Goal: Task Accomplishment & Management: Use online tool/utility

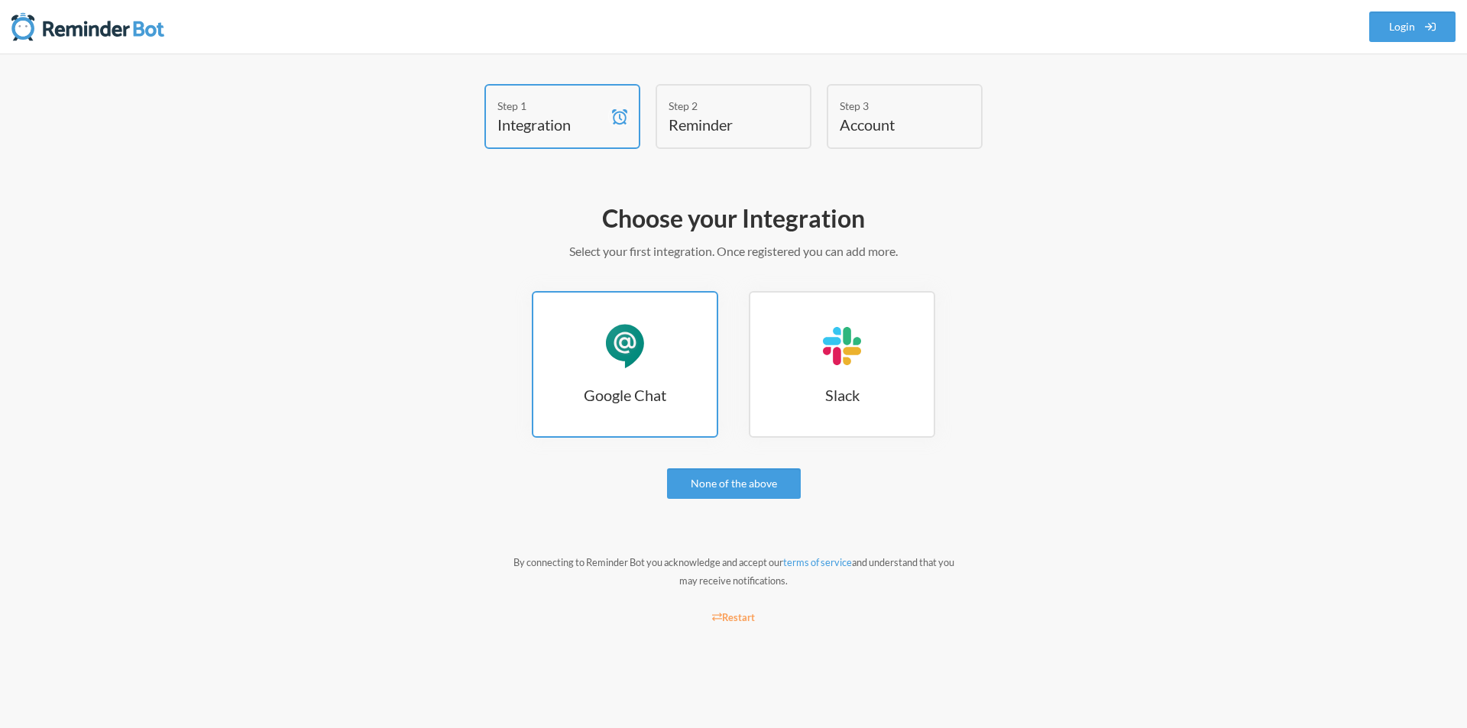
click at [641, 398] on h3 "Google Chat" at bounding box center [624, 394] width 183 height 21
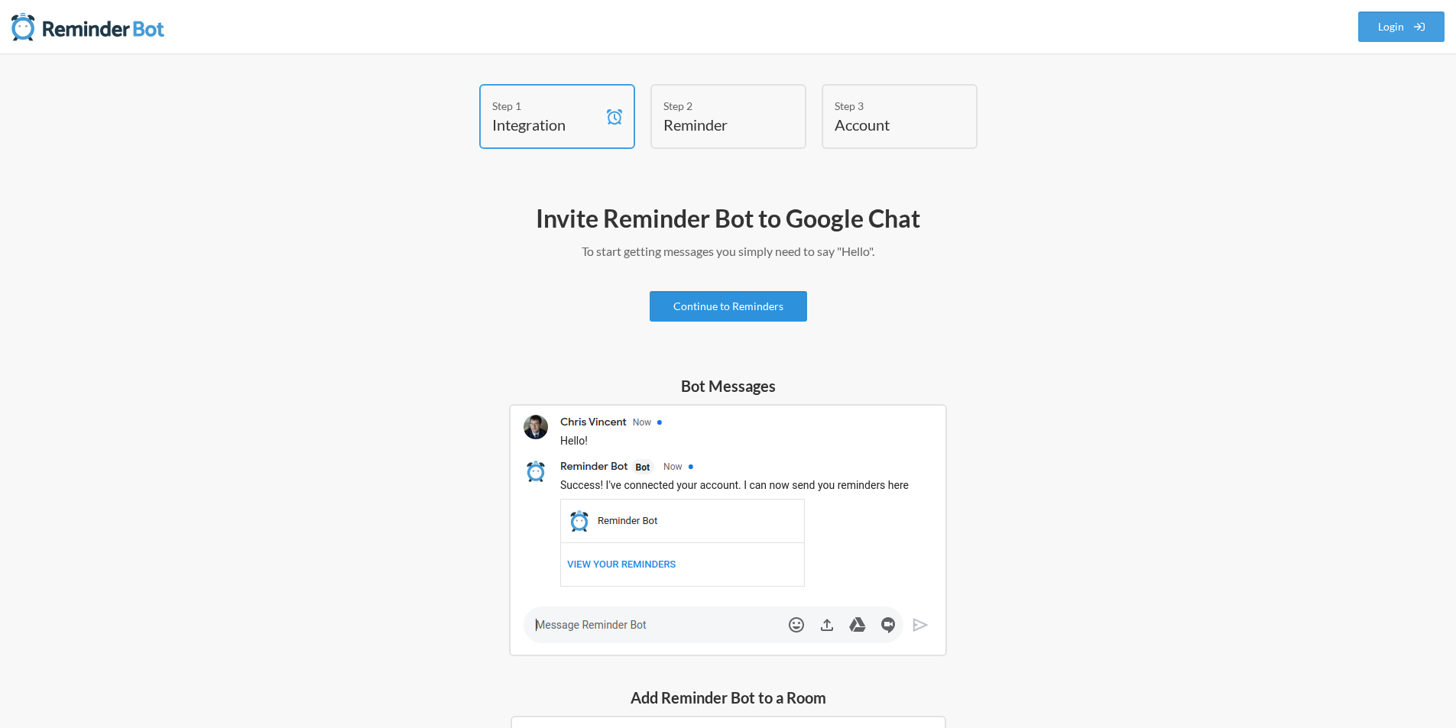
click at [735, 311] on link "Continue to Reminders" at bounding box center [728, 306] width 157 height 31
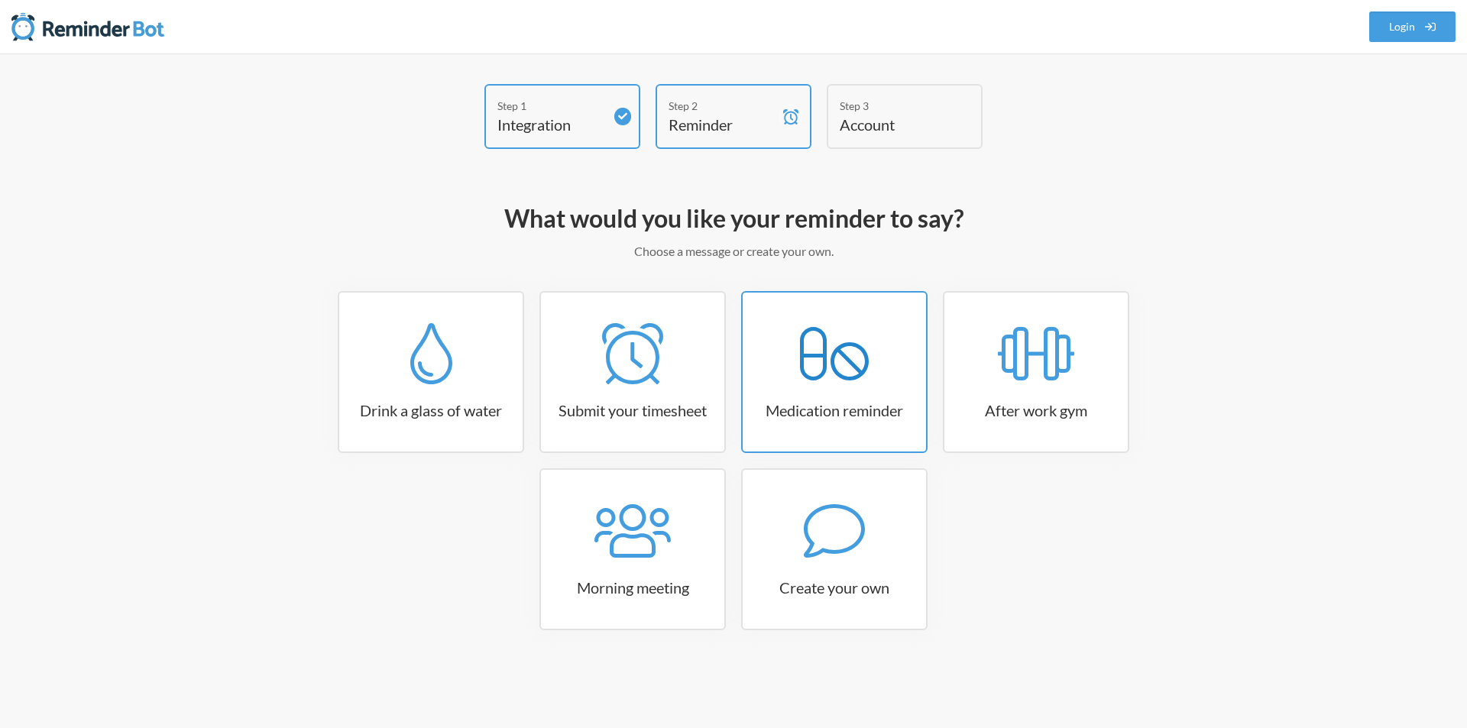
click at [836, 371] on icon at bounding box center [834, 353] width 69 height 53
select select "08:30:00"
select select "true"
select select "18:30:00"
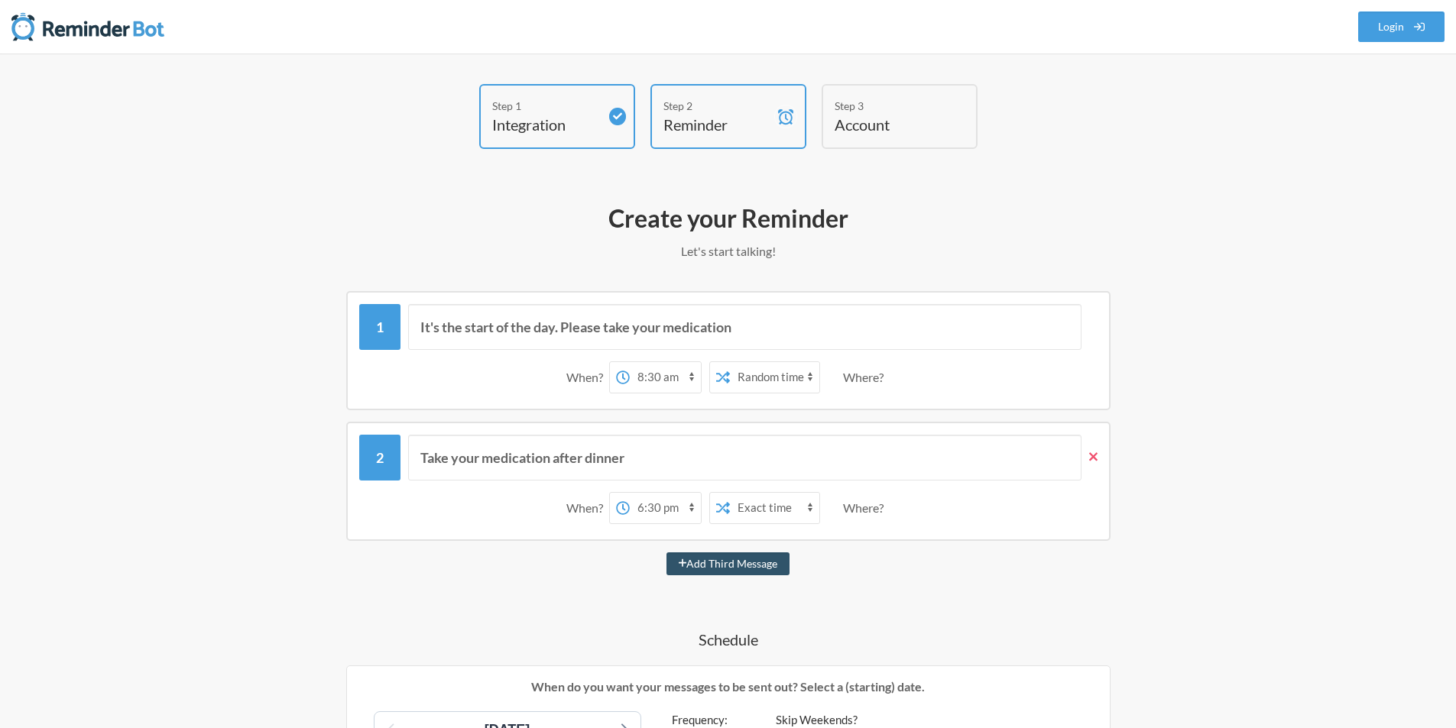
click at [1089, 459] on icon at bounding box center [1093, 457] width 8 height 14
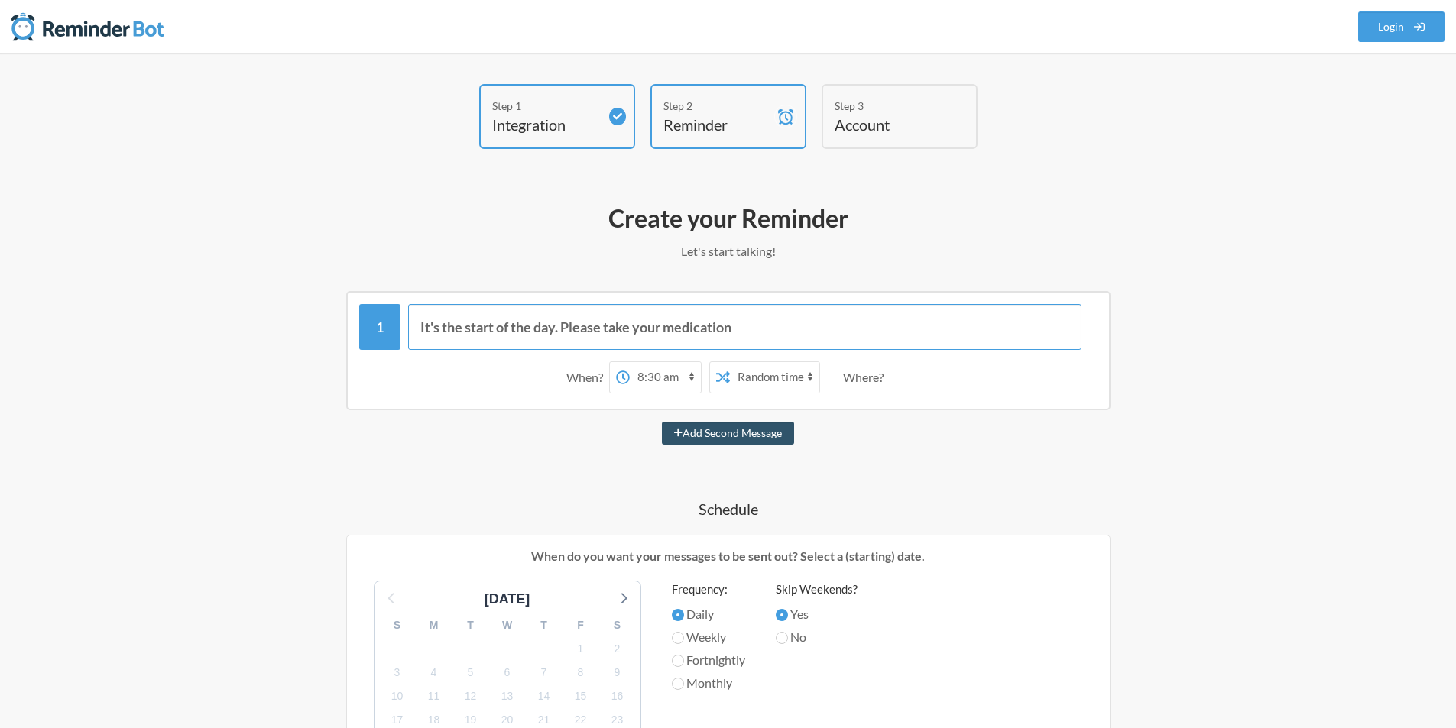
click at [751, 331] on input "It's the start of the day. Please take your medication" at bounding box center [744, 327] width 673 height 46
drag, startPoint x: 751, startPoint y: 331, endPoint x: 420, endPoint y: 329, distance: 331.7
click at [420, 329] on input "It's the start of the day. Please take your medication" at bounding box center [744, 327] width 673 height 46
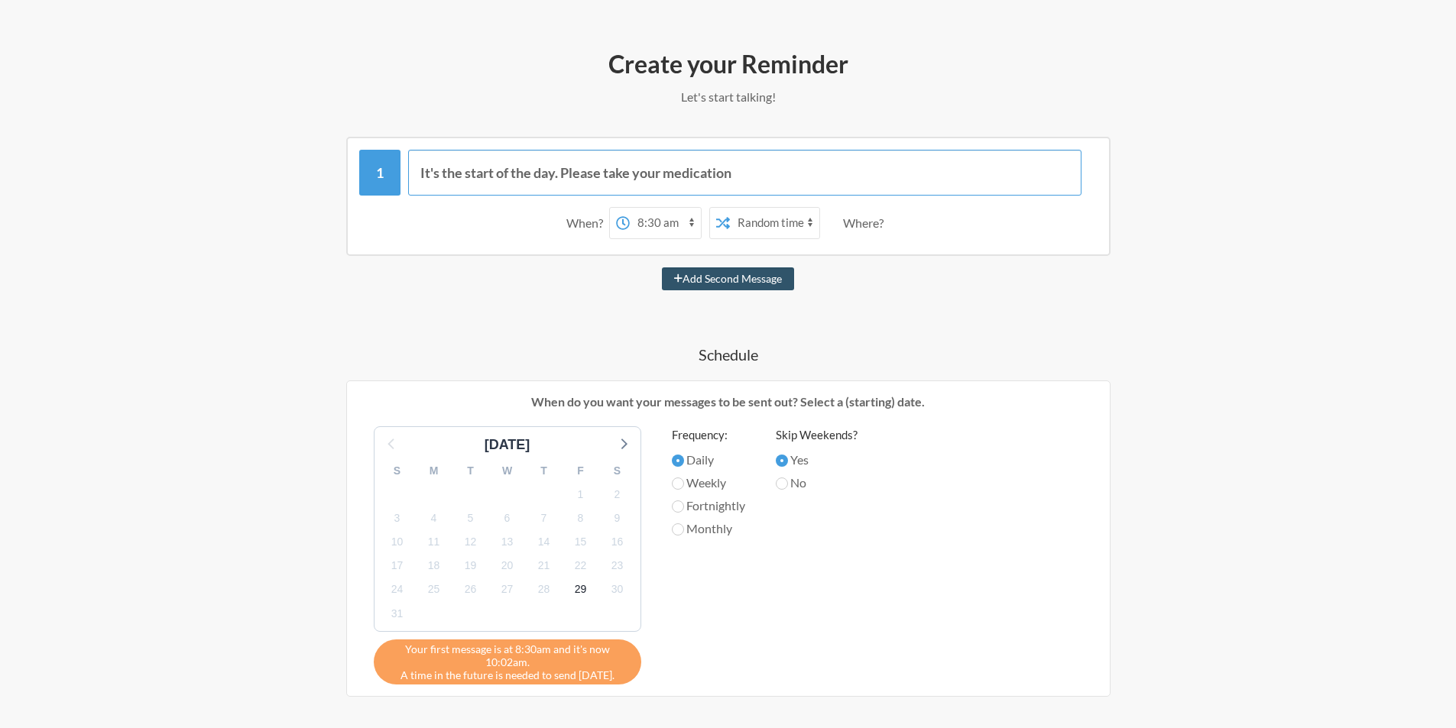
scroll to position [197, 0]
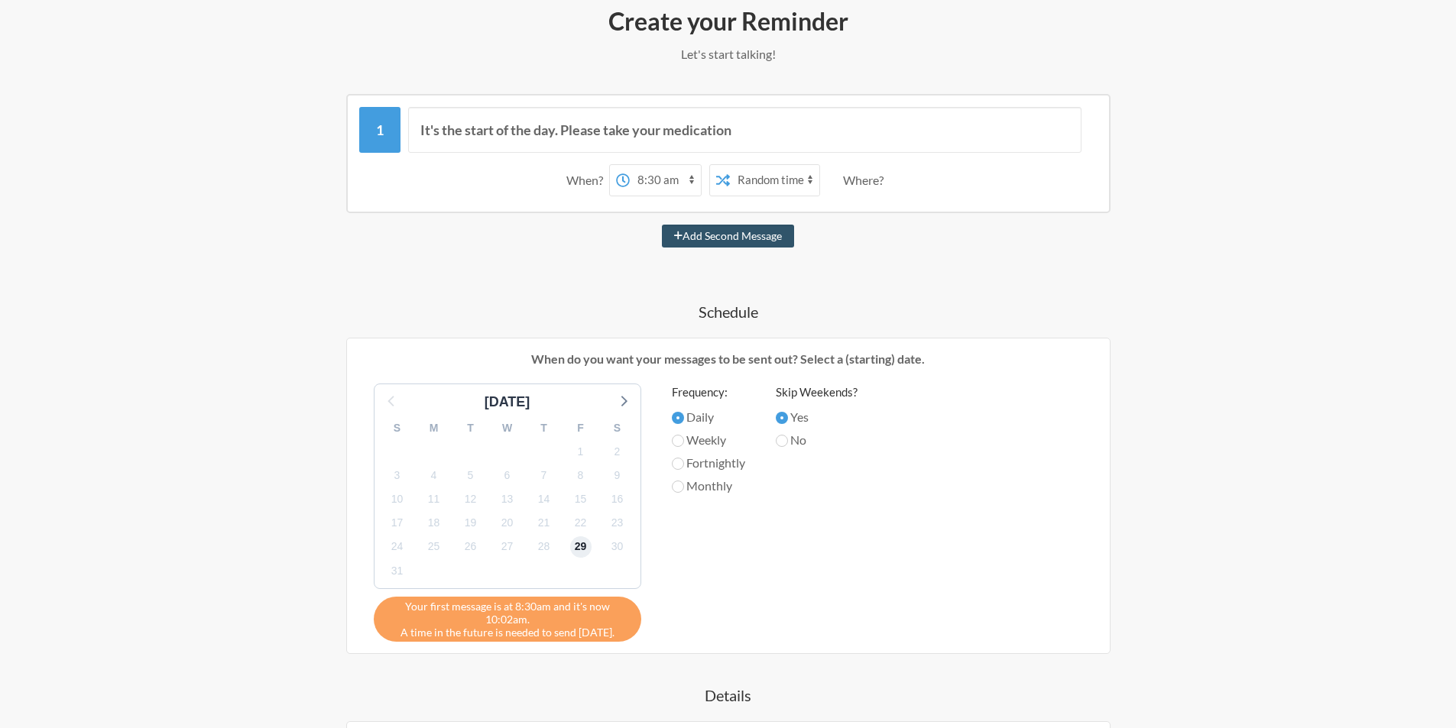
click at [579, 543] on span "29" at bounding box center [580, 547] width 21 height 21
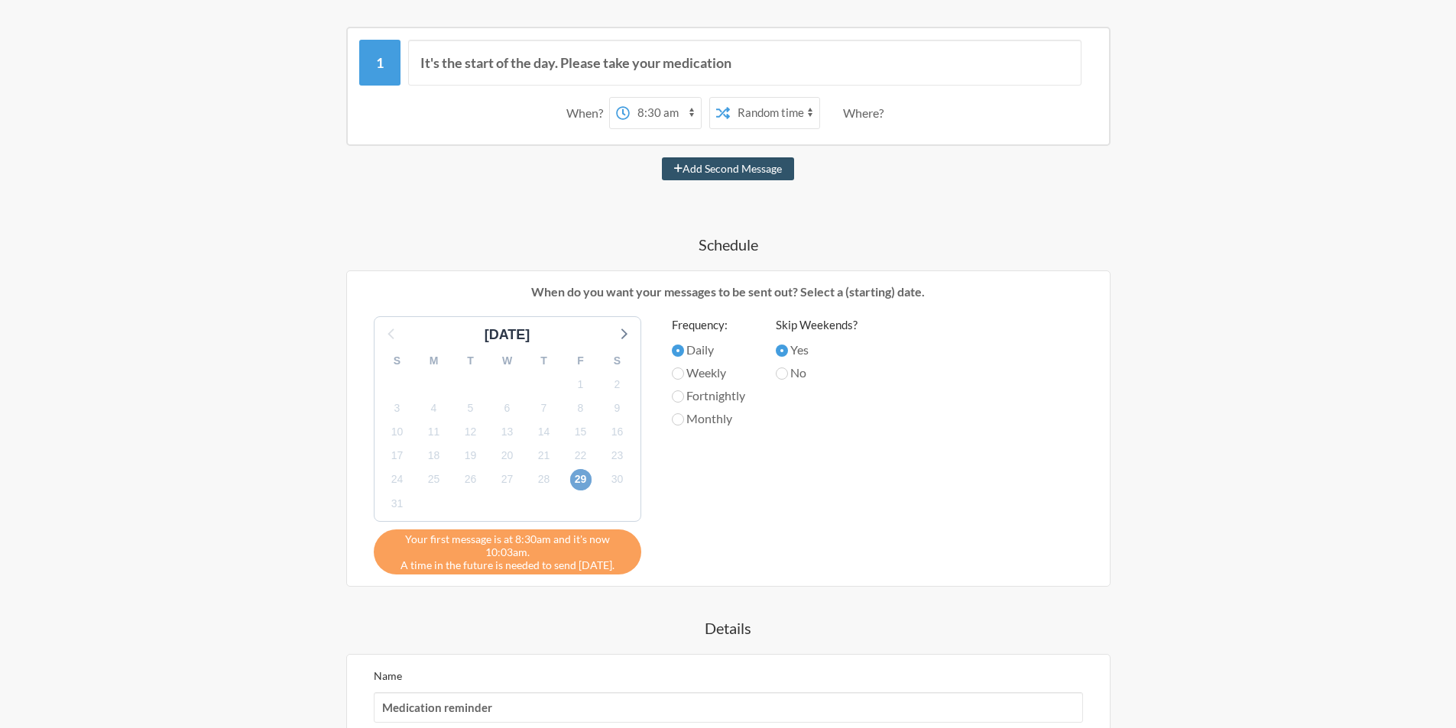
scroll to position [299, 0]
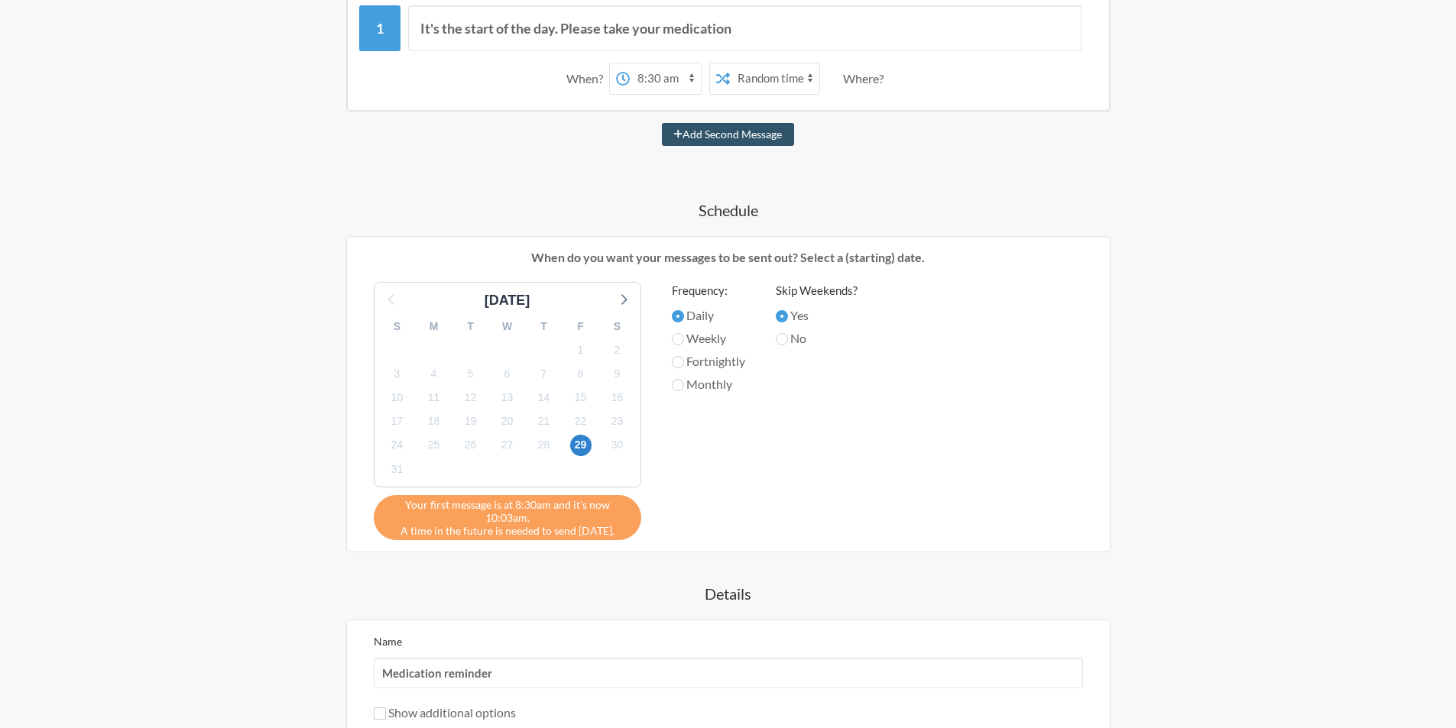
click at [682, 81] on select "12:00 am 12:15 am 12:30 am 12:45 am 1:00 am 1:15 am 1:30 am 1:45 am 2:00 am 2:1…" at bounding box center [665, 78] width 71 height 31
select select "17:00:00"
click at [630, 63] on select "12:00 am 12:15 am 12:30 am 12:45 am 1:00 am 1:15 am 1:30 am 1:45 am 2:00 am 2:1…" at bounding box center [665, 78] width 71 height 31
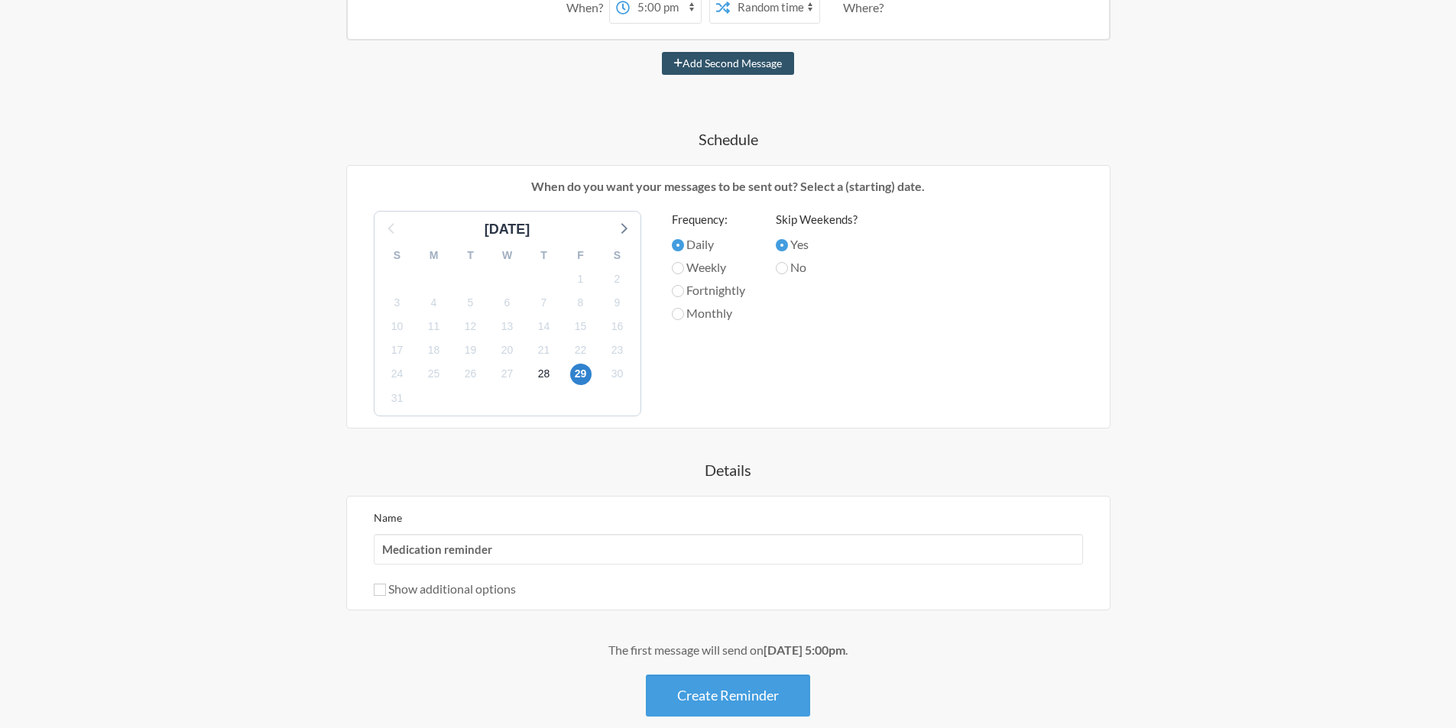
scroll to position [450, 0]
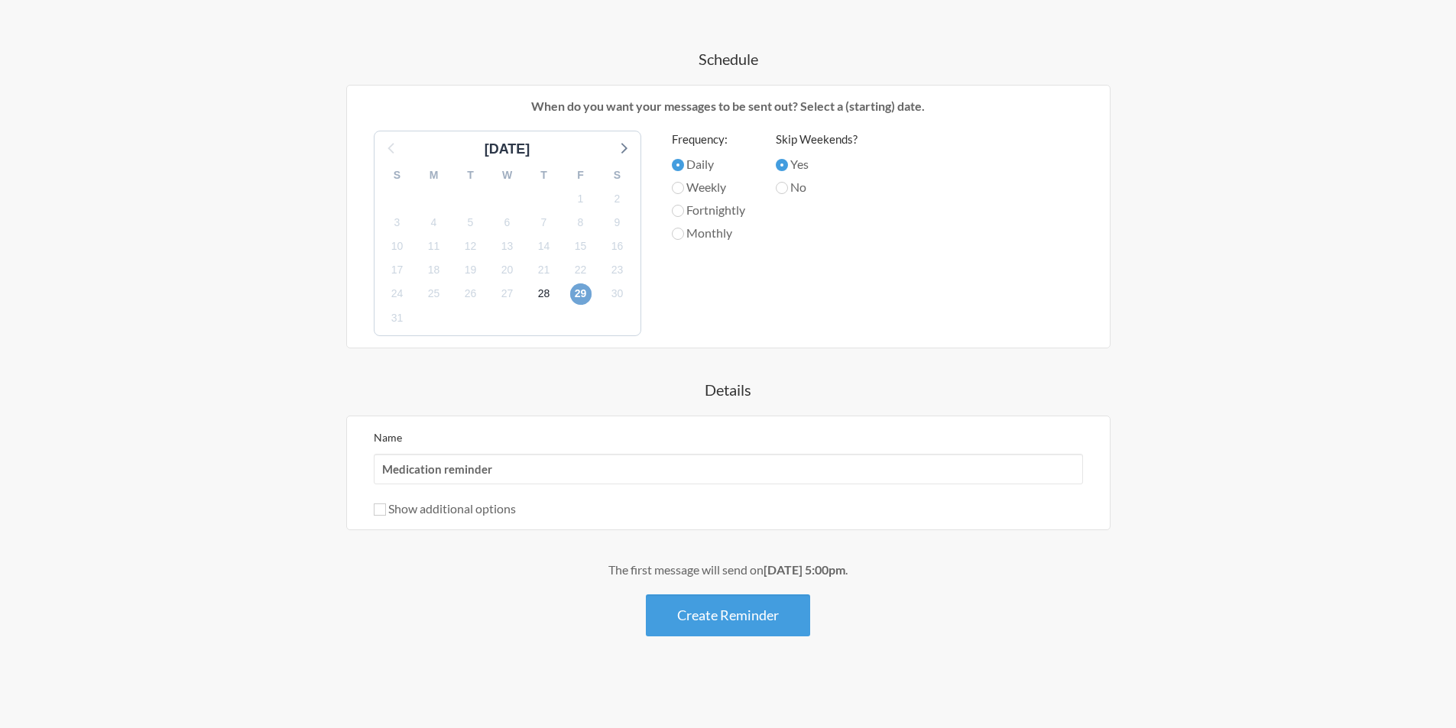
click at [582, 295] on span "29" at bounding box center [580, 294] width 21 height 21
click at [734, 611] on button "Create Reminder" at bounding box center [728, 616] width 164 height 42
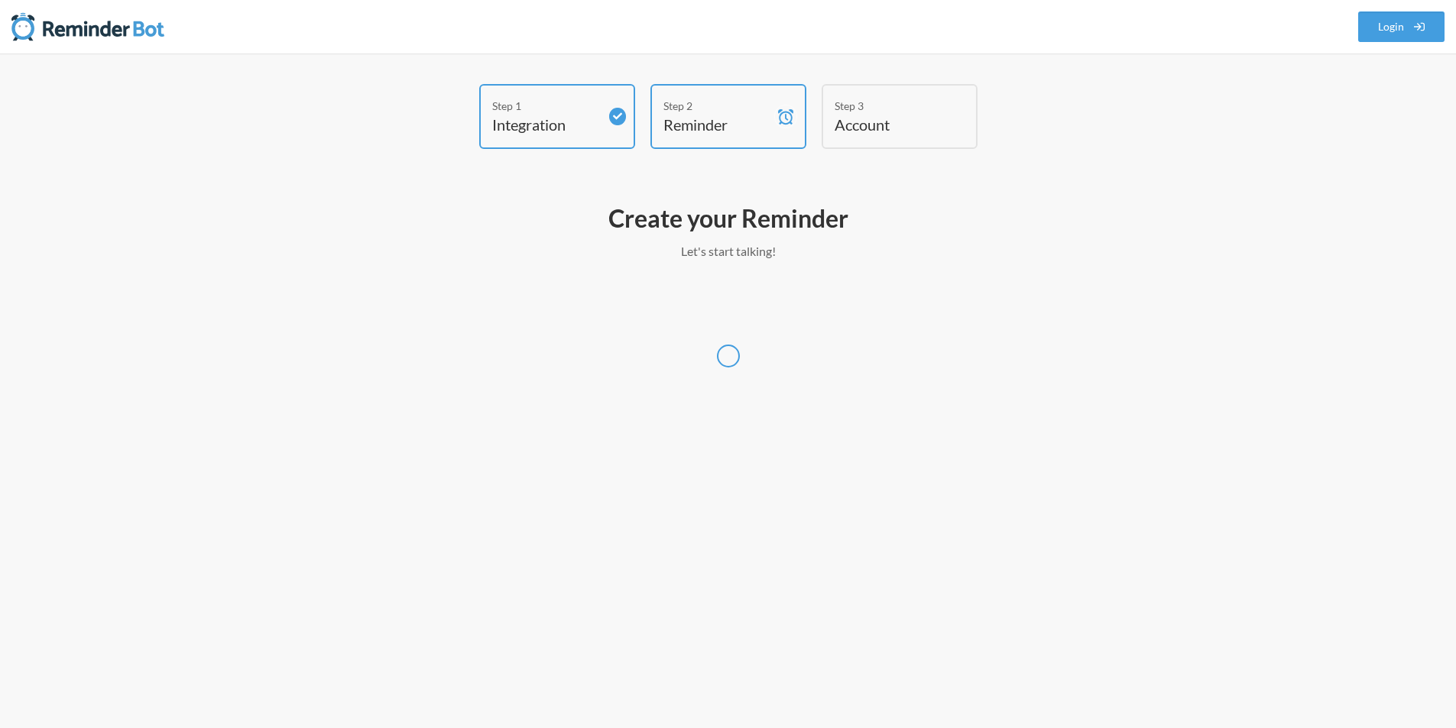
scroll to position [0, 0]
select select "UTC"
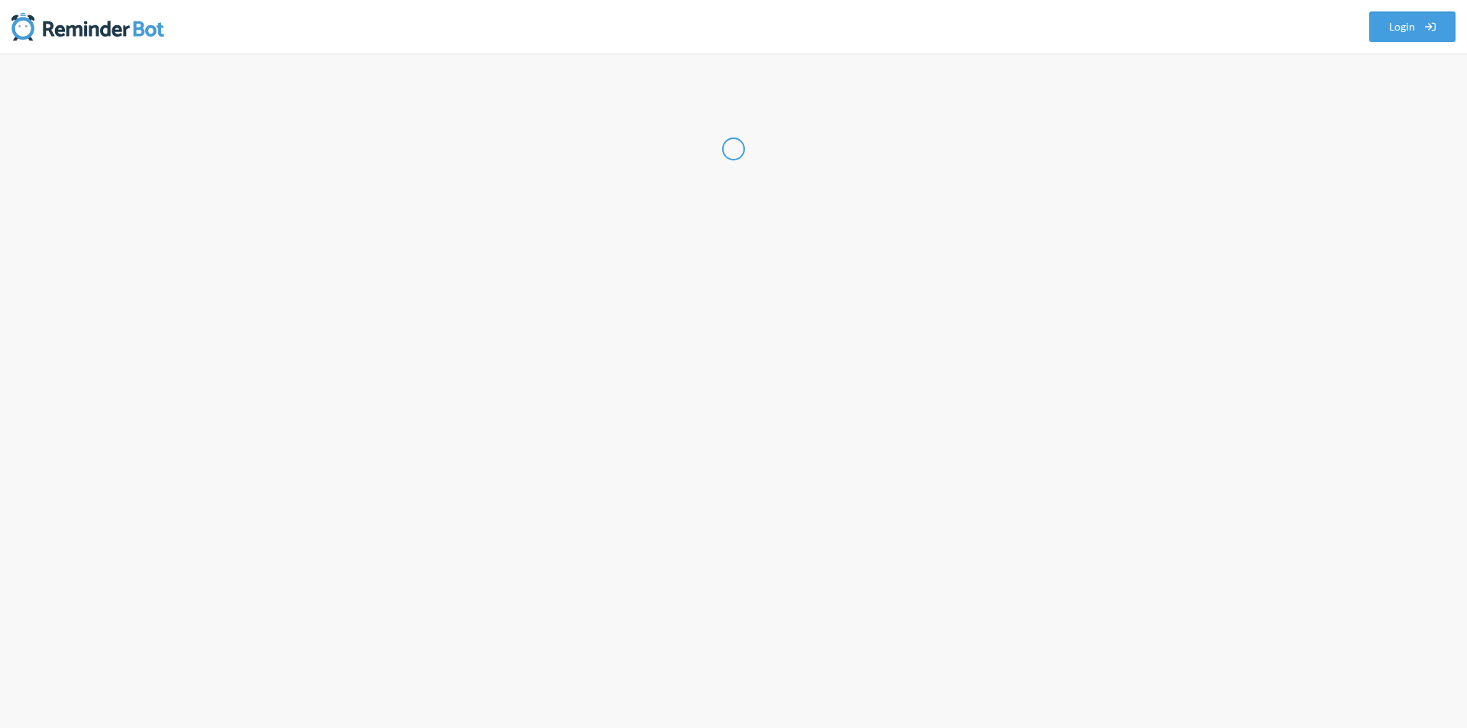
select select "IN"
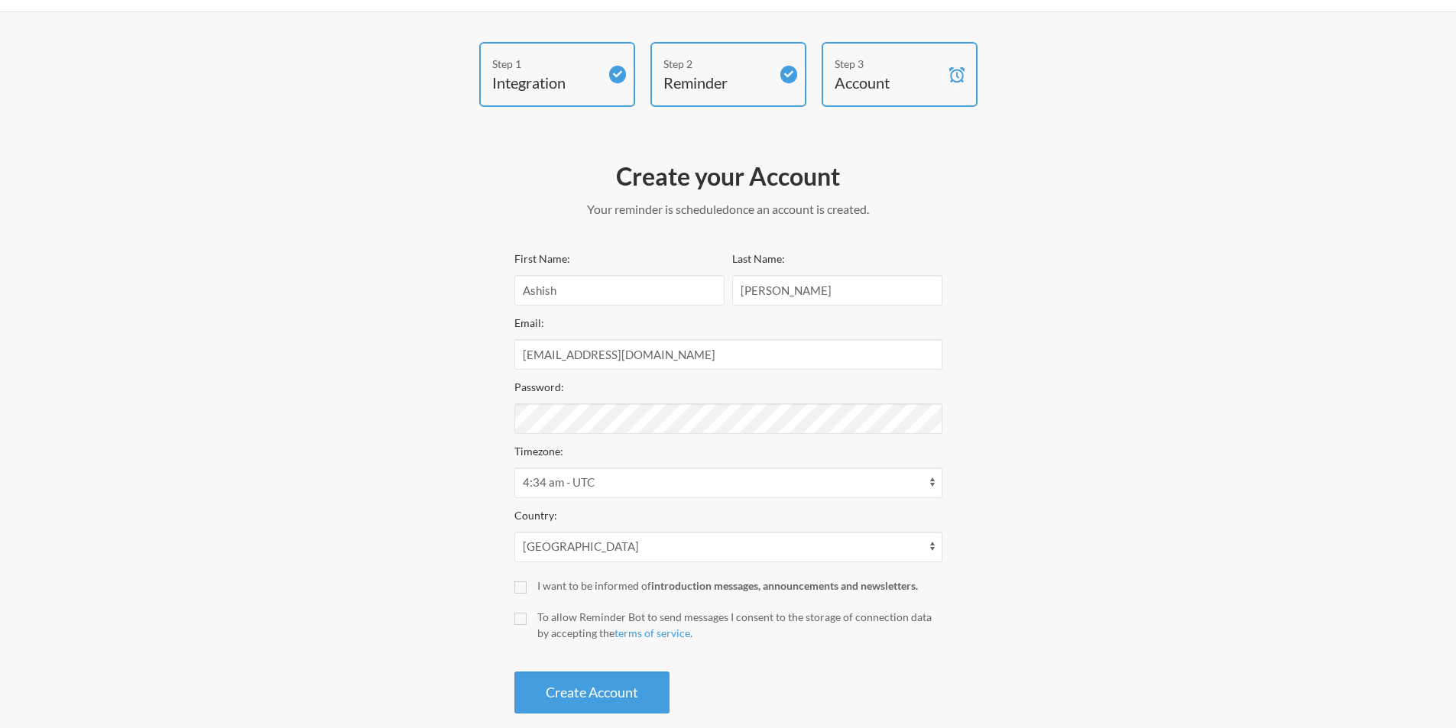
scroll to position [66, 0]
